Goal: Find specific page/section: Find specific page/section

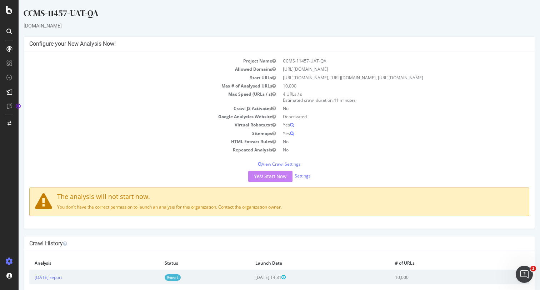
scroll to position [20, 0]
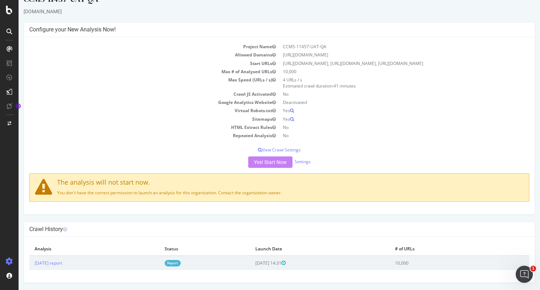
click at [6, 24] on div at bounding box center [9, 145] width 19 height 290
click at [10, 29] on icon at bounding box center [9, 32] width 6 height 6
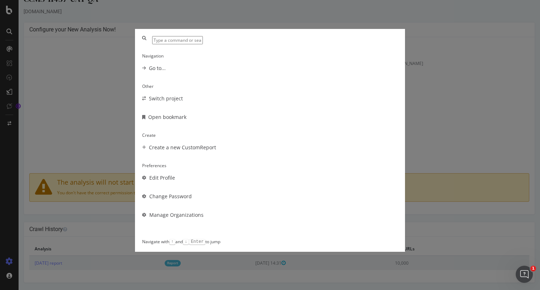
scroll to position [24, 0]
click at [92, 96] on div "Navigation Go to... Other Switch project Open bookmark Create Create a new Cust…" at bounding box center [270, 145] width 540 height 290
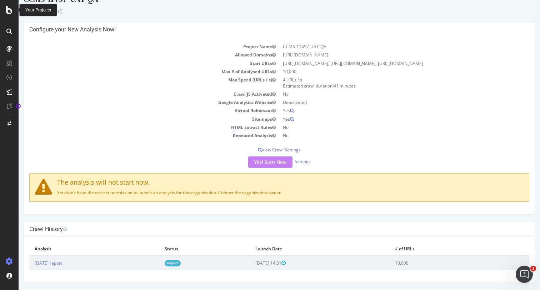
click at [9, 11] on icon at bounding box center [9, 10] width 6 height 9
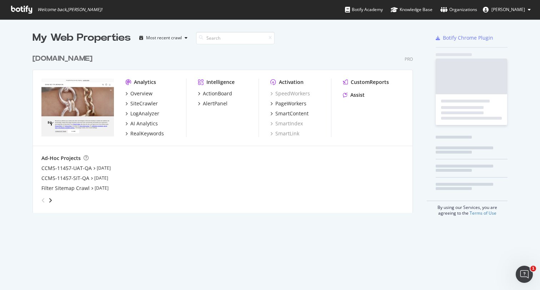
scroll to position [290, 540]
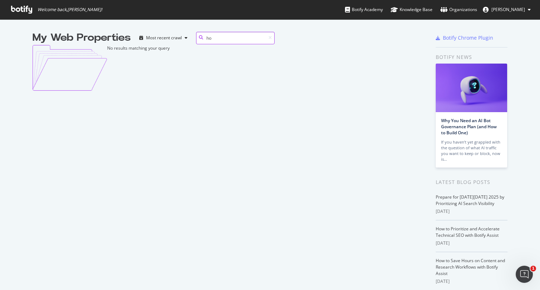
type input "ho"
